Goal: Information Seeking & Learning: Learn about a topic

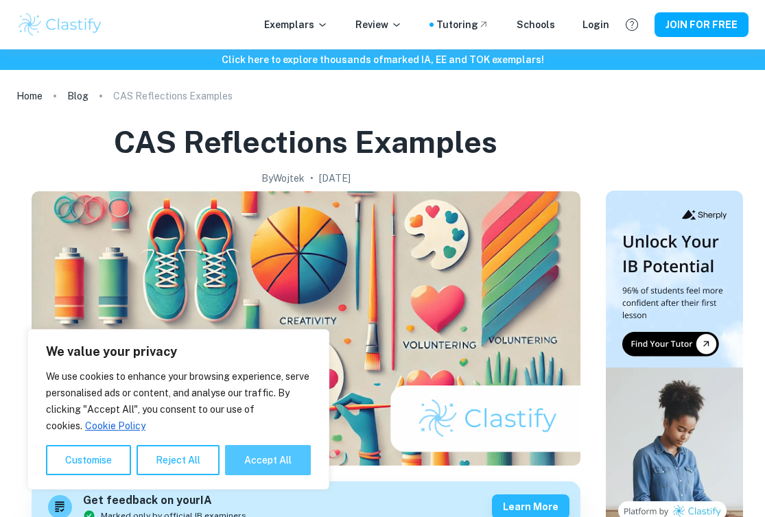
click at [270, 458] on button "Accept All" at bounding box center [268, 460] width 86 height 30
checkbox input "true"
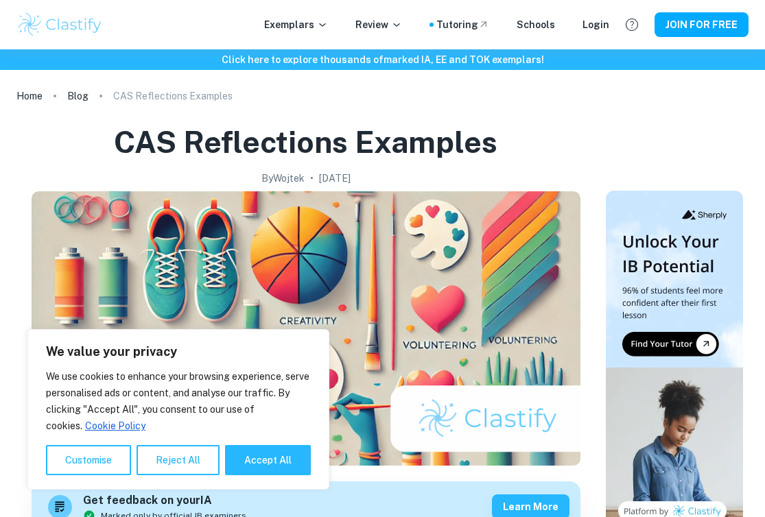
checkbox input "true"
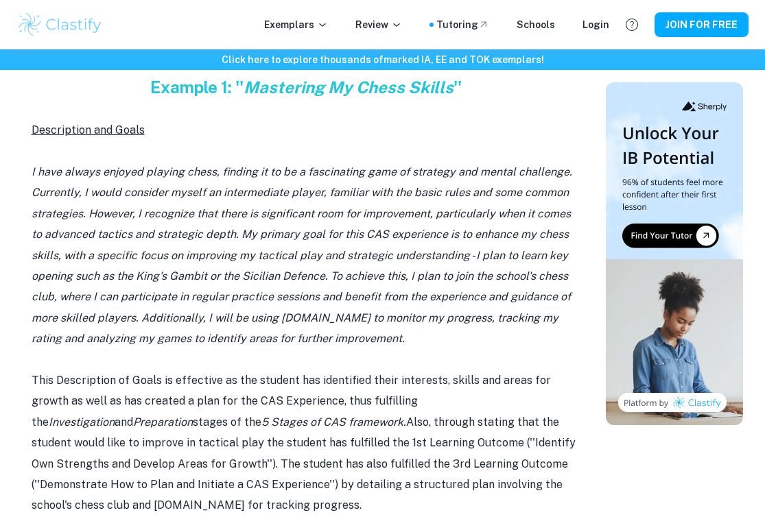
scroll to position [681, 0]
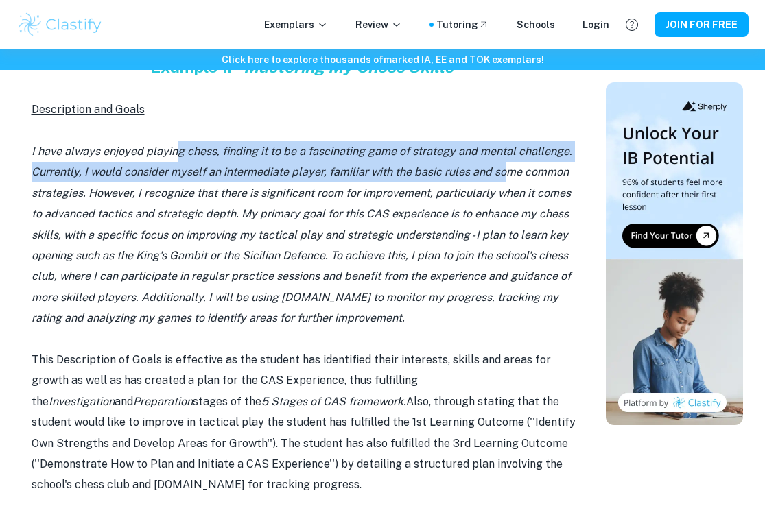
drag, startPoint x: 173, startPoint y: 147, endPoint x: 503, endPoint y: 163, distance: 330.3
click at [502, 160] on p "I have always enjoyed playing chess, finding it to be a fascinating game of str…" at bounding box center [306, 235] width 549 height 188
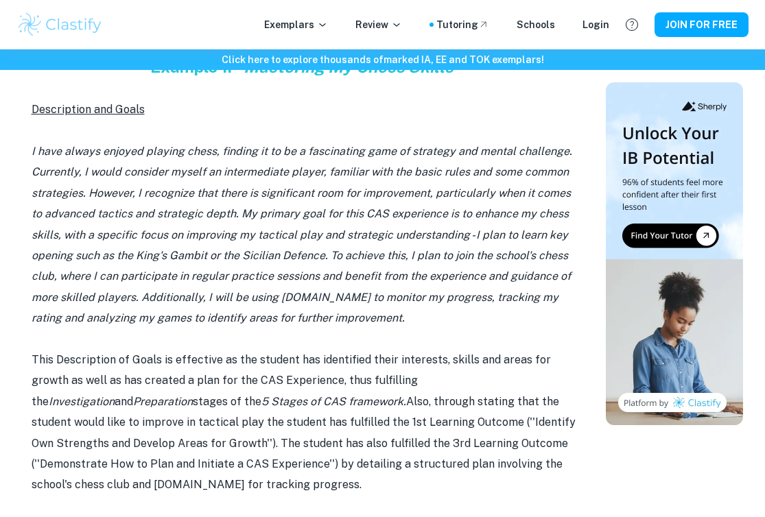
click at [322, 329] on p at bounding box center [306, 339] width 549 height 21
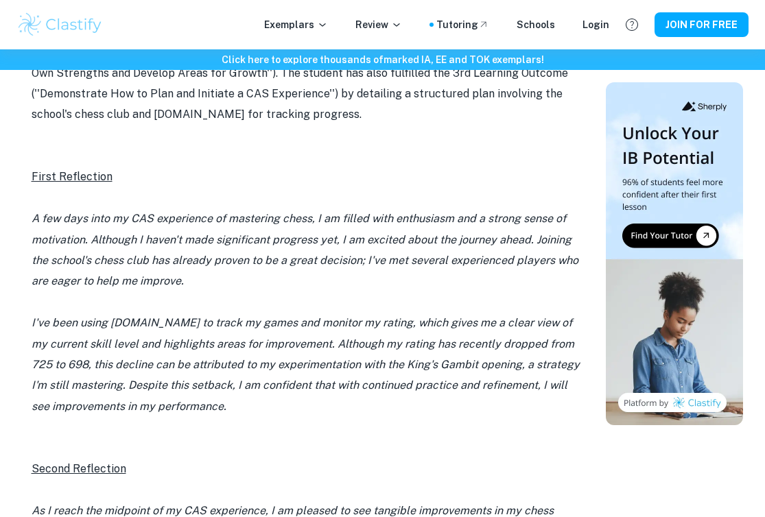
scroll to position [1052, 0]
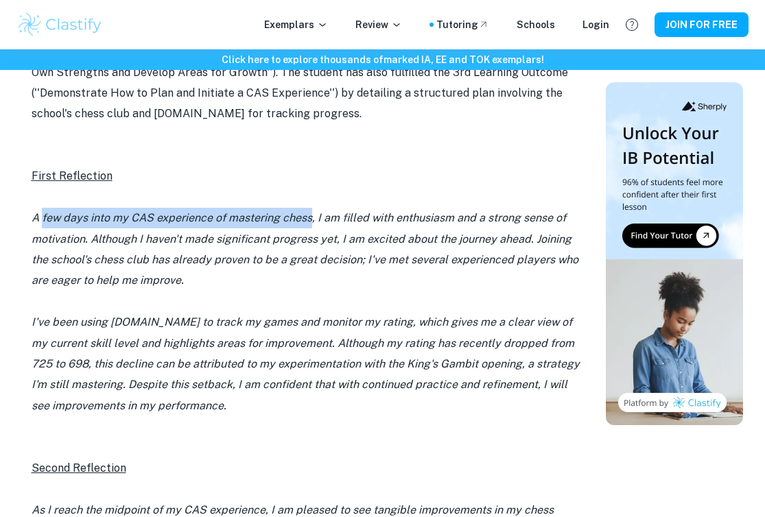
drag, startPoint x: 43, startPoint y: 202, endPoint x: 309, endPoint y: 210, distance: 267.0
click at [309, 211] on icon "A few days into my CAS experience of mastering chess, I am filled with enthusia…" at bounding box center [305, 248] width 547 height 75
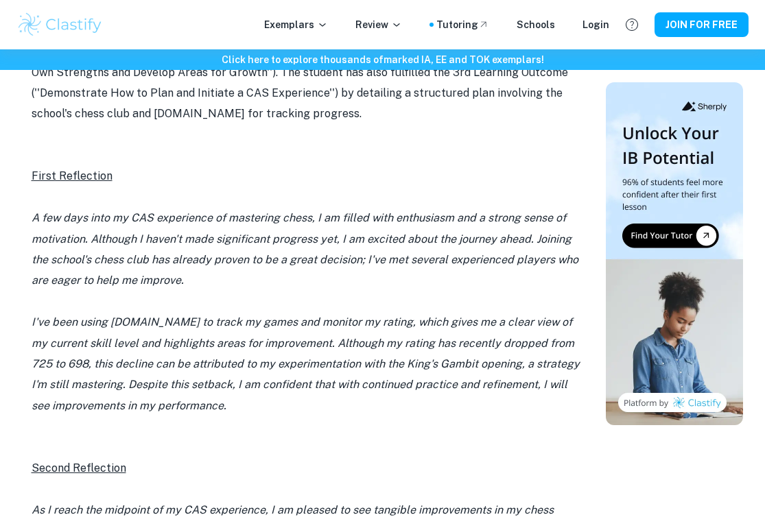
click at [306, 250] on icon "A few days into my CAS experience of mastering chess, I am filled with enthusia…" at bounding box center [305, 248] width 547 height 75
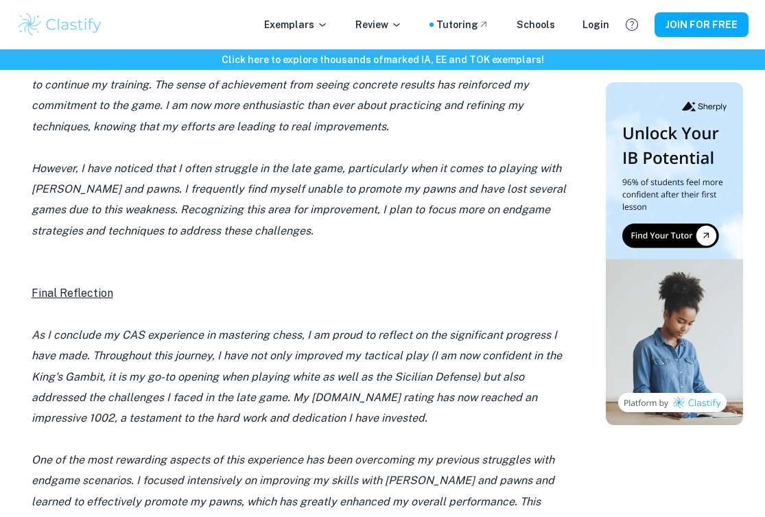
scroll to position [1649, 0]
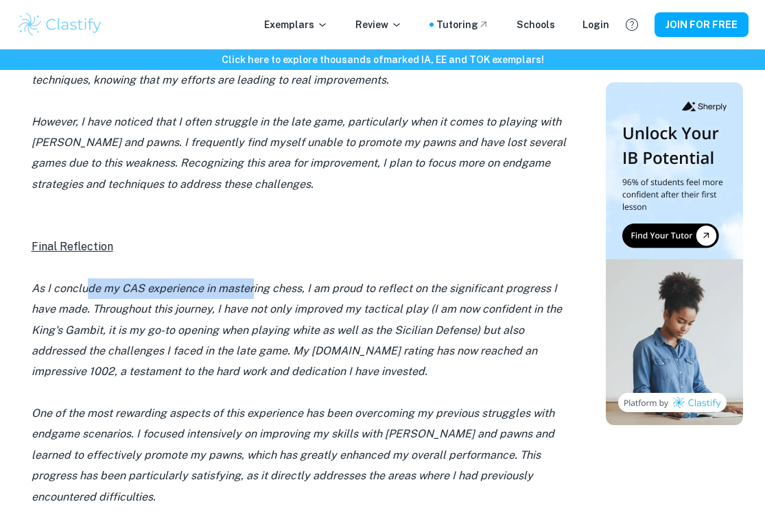
drag, startPoint x: 90, startPoint y: 274, endPoint x: 258, endPoint y: 262, distance: 168.5
click at [257, 279] on p "As I conclude my CAS experience in mastering chess, I am proud to reflect on th…" at bounding box center [306, 331] width 549 height 104
click at [310, 282] on icon "As I conclude my CAS experience in mastering chess, I am proud to reflect on th…" at bounding box center [297, 330] width 530 height 97
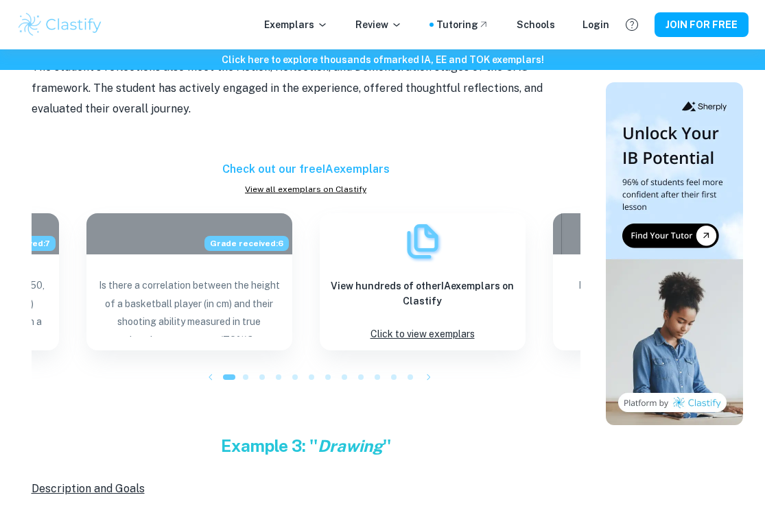
scroll to position [3701, 0]
